Goal: Entertainment & Leisure: Browse casually

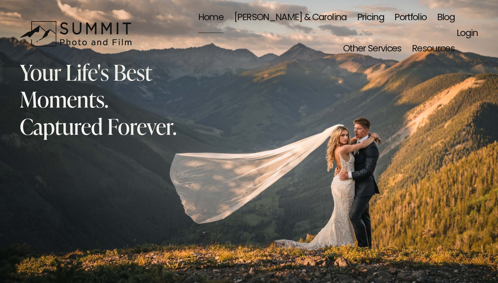
click at [234, 19] on link "[PERSON_NAME] & Carolina" at bounding box center [290, 17] width 112 height 31
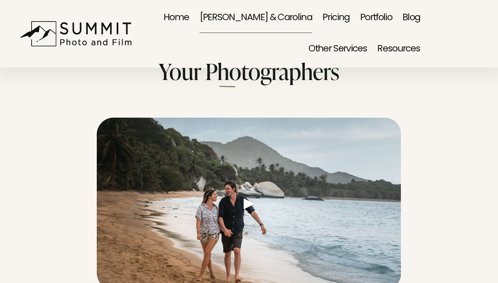
click at [287, 13] on nav "Home Dale & Carolina Pricing Portfolio Blog Other Services Family Portraits Eve…" at bounding box center [279, 33] width 282 height 63
click at [360, 15] on link "Portfolio" at bounding box center [376, 17] width 32 height 31
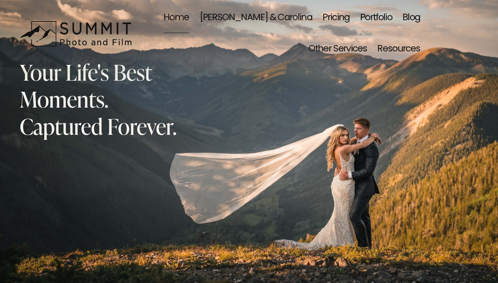
click at [360, 15] on link "Portfolio" at bounding box center [376, 17] width 32 height 31
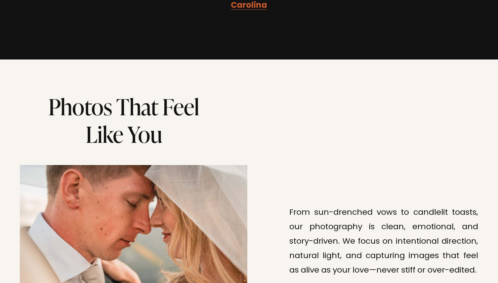
scroll to position [1530, 0]
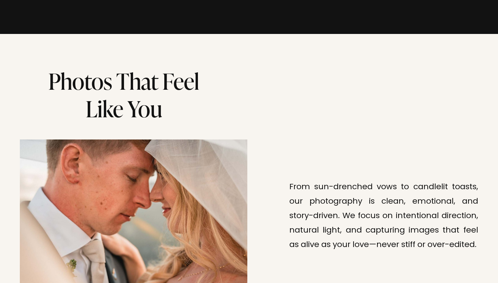
click at [201, 219] on div at bounding box center [133, 242] width 227 height 207
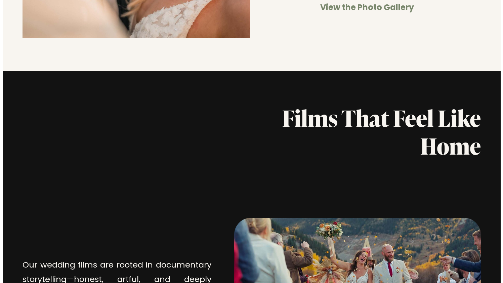
scroll to position [1876, 0]
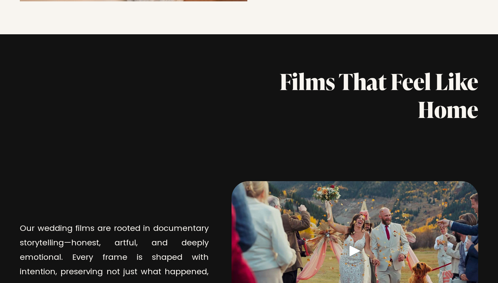
click at [358, 210] on link at bounding box center [354, 279] width 246 height 196
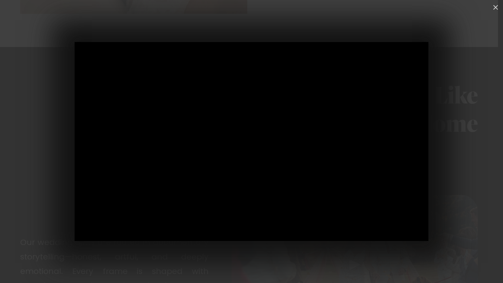
click at [469, 125] on div at bounding box center [251, 141] width 503 height 283
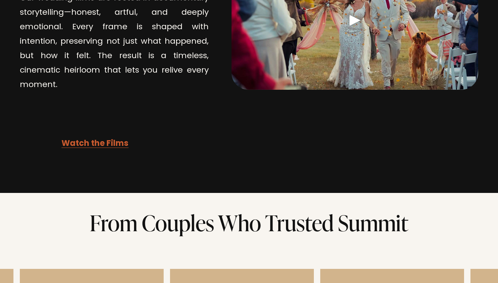
scroll to position [2174, 0]
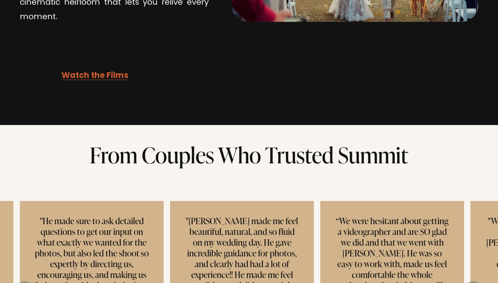
click at [116, 69] on strong "Watch the Films" at bounding box center [94, 75] width 67 height 13
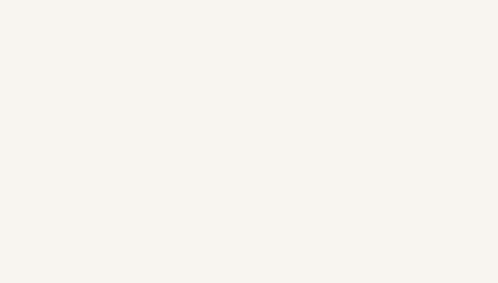
scroll to position [2876, 0]
click at [383, 136] on div "Looking for a wedding photographer and filmmaker who truly gets you? Our couple…" at bounding box center [249, 91] width 498 height 593
click at [400, 149] on div "Looking for a wedding photographer and filmmaker who truly gets you? Our couple…" at bounding box center [249, 19] width 498 height 593
